Goal: Information Seeking & Learning: Learn about a topic

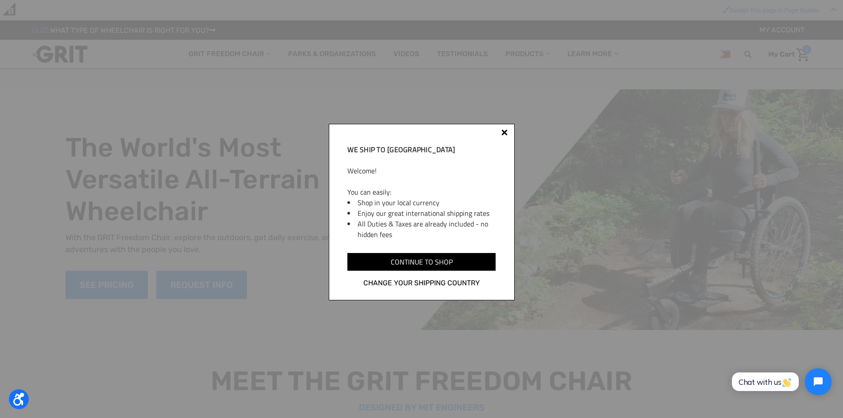
click at [504, 128] on div "We ship to [GEOGRAPHIC_DATA] Welcome! You can easily: Shop in your local curren…" at bounding box center [422, 212] width 186 height 177
click at [504, 131] on div at bounding box center [504, 134] width 7 height 7
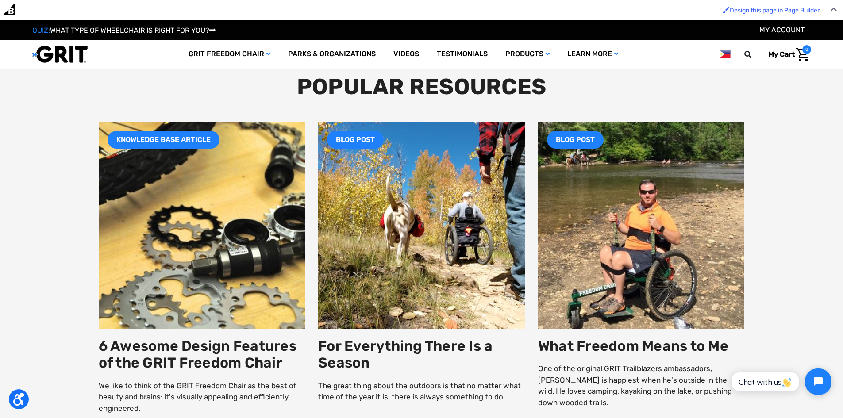
scroll to position [2428, 0]
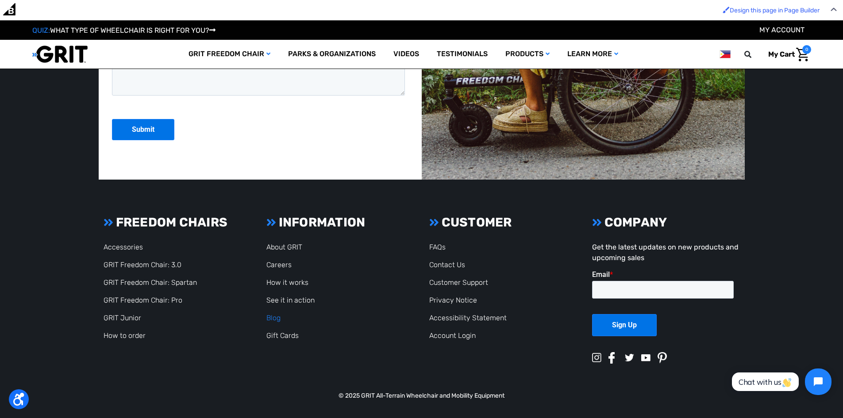
click at [277, 317] on link "Blog" at bounding box center [273, 318] width 14 height 8
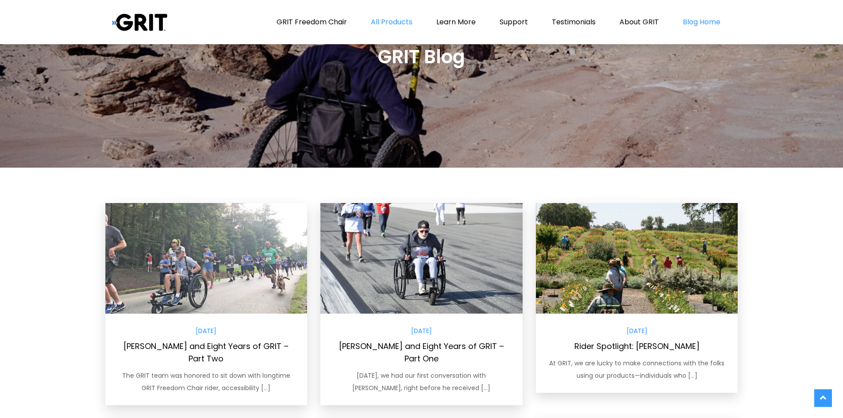
scroll to position [177, 0]
